Goal: Book appointment/travel/reservation

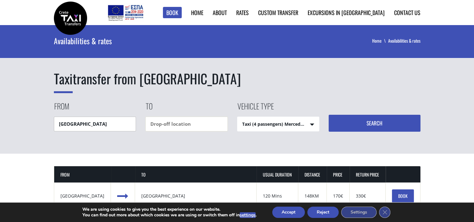
click at [120, 123] on input "[GEOGRAPHIC_DATA]" at bounding box center [95, 123] width 82 height 15
type input "H"
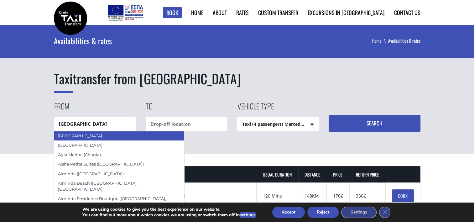
click at [105, 138] on div "[GEOGRAPHIC_DATA]" at bounding box center [119, 135] width 131 height 9
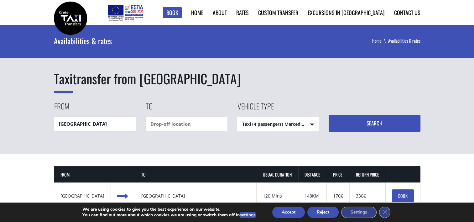
type input "[GEOGRAPHIC_DATA]"
click at [185, 122] on input "text" at bounding box center [186, 123] width 82 height 15
type input "g"
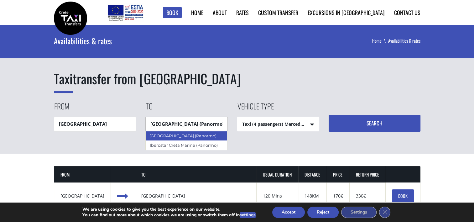
click at [176, 135] on div "[GEOGRAPHIC_DATA] (Panormo)" at bounding box center [186, 135] width 82 height 9
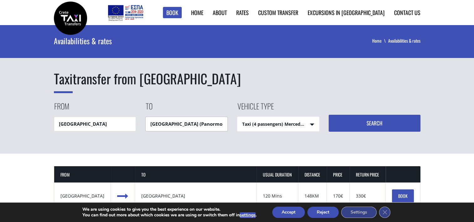
type input "[GEOGRAPHIC_DATA] (Panormo)"
click at [279, 123] on select "Taxi (4 passengers) Mercedes E Class Mini Van (7 passengers) Mercedes [PERSON_N…" at bounding box center [278, 124] width 82 height 15
click at [237, 117] on select "Taxi (4 passengers) Mercedes E Class Mini Van (7 passengers) Mercedes [PERSON_N…" at bounding box center [278, 124] width 82 height 15
click at [377, 120] on button "Search" at bounding box center [374, 123] width 92 height 17
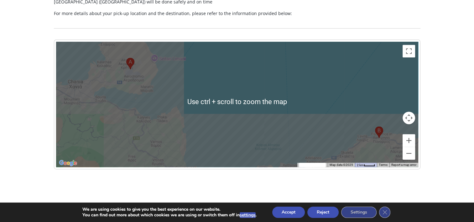
scroll to position [282, 0]
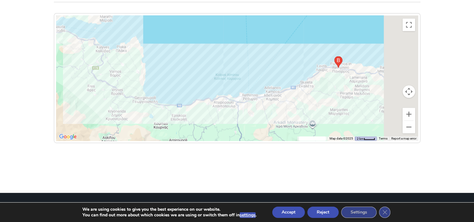
drag, startPoint x: 163, startPoint y: 94, endPoint x: 69, endPoint y: 50, distance: 103.9
click at [69, 50] on div at bounding box center [237, 77] width 362 height 125
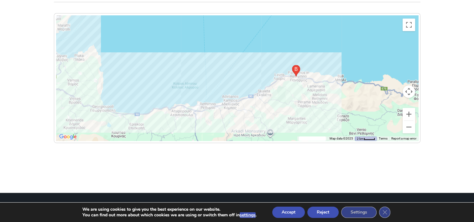
drag, startPoint x: 299, startPoint y: 85, endPoint x: 369, endPoint y: 100, distance: 71.7
click at [369, 100] on div at bounding box center [237, 77] width 362 height 125
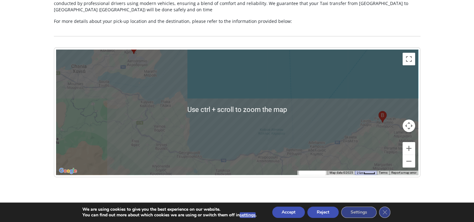
scroll to position [188, 0]
